Goal: Find specific page/section: Find specific page/section

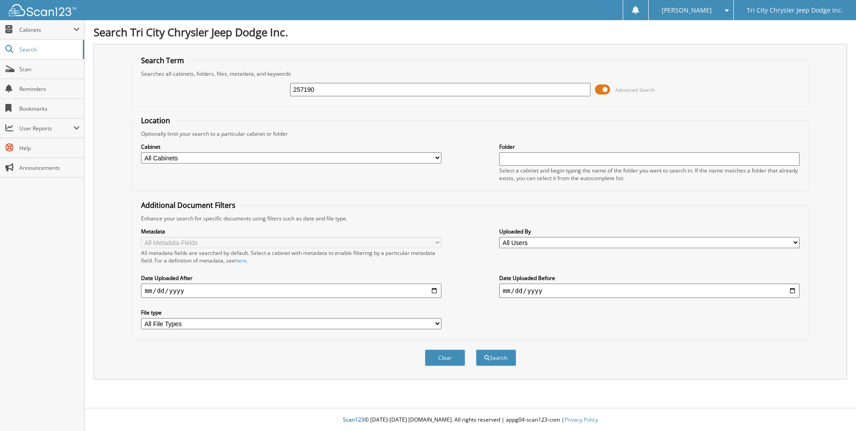
type input "257190"
click at [476, 349] on button "Search" at bounding box center [496, 357] width 40 height 17
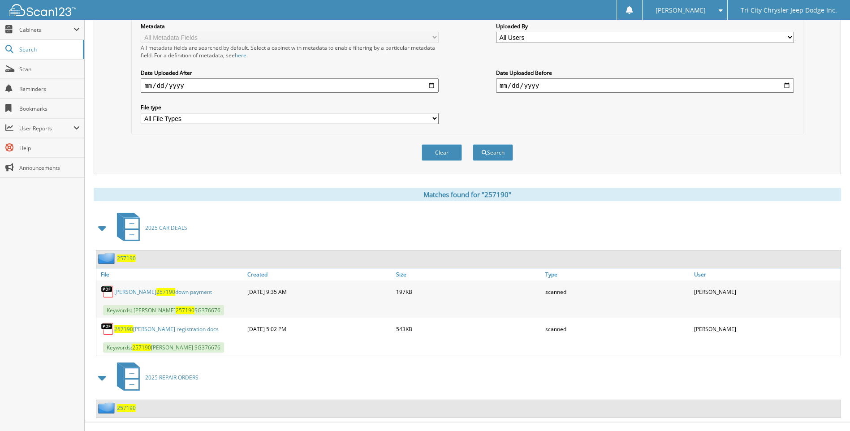
scroll to position [219, 0]
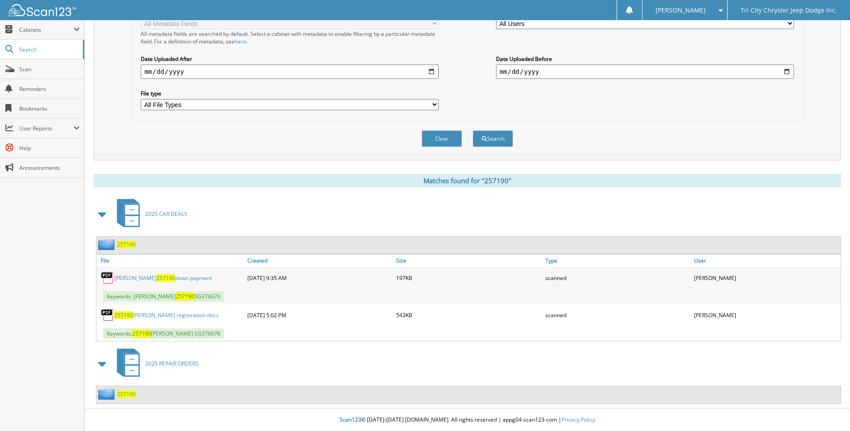
click at [101, 364] on span at bounding box center [102, 364] width 13 height 16
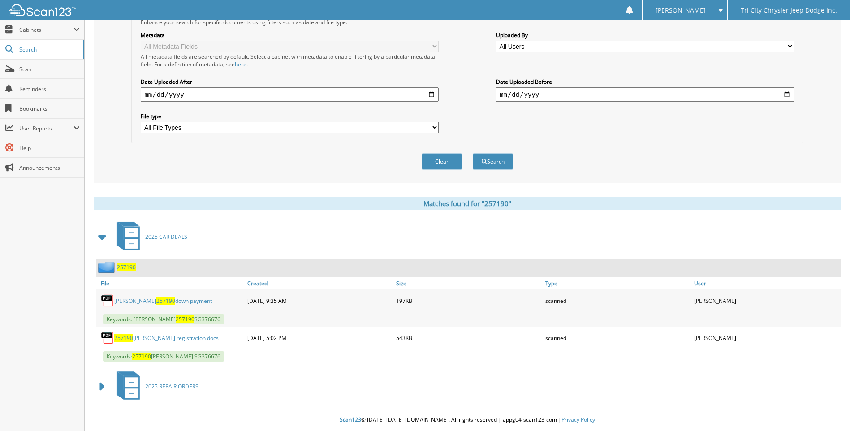
click at [99, 384] on span at bounding box center [102, 386] width 13 height 16
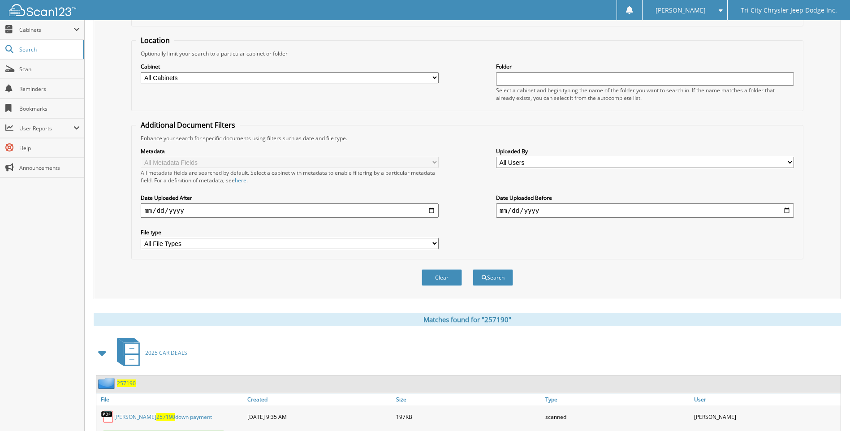
scroll to position [0, 0]
